Goal: Task Accomplishment & Management: Use online tool/utility

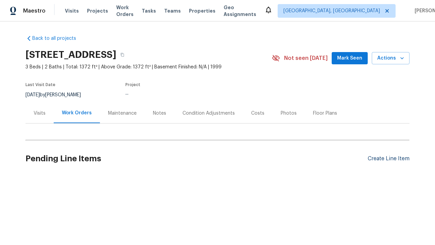
click at [388, 158] on div "Create Line Item" at bounding box center [388, 158] width 42 height 6
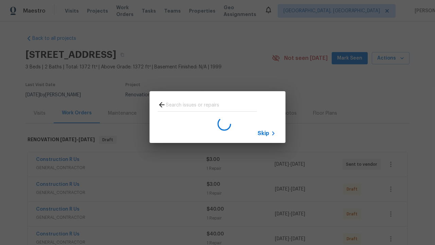
click at [263, 133] on span "Skip" at bounding box center [263, 133] width 12 height 7
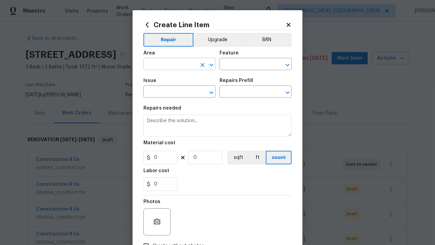
click at [170, 65] on input "text" at bounding box center [169, 64] width 53 height 11
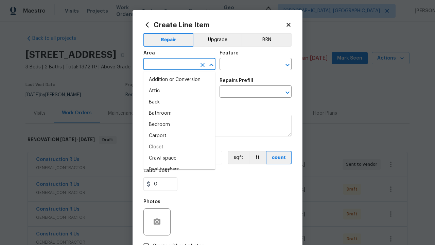
type input "Bedroom"
click at [179, 124] on li "Bedroom" at bounding box center [179, 124] width 72 height 11
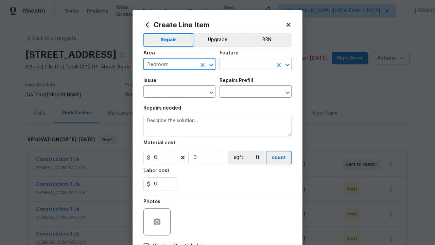
type input "Bedroom"
click at [246, 65] on input "text" at bounding box center [245, 64] width 53 height 11
type input "Flooring"
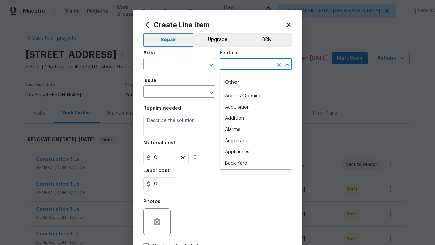
type input "Flooring"
click at [170, 92] on input "text" at bounding box center [169, 92] width 53 height 11
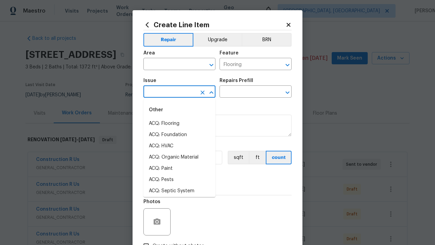
type input "Wallpaper"
